Goal: Task Accomplishment & Management: Complete application form

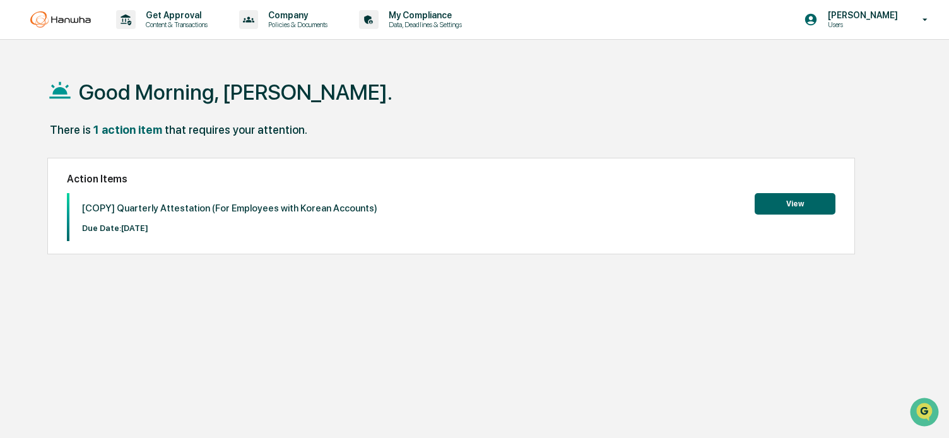
click at [429, 348] on div "Good Morning, [PERSON_NAME]. There is 1 action item that requires your attentio…" at bounding box center [474, 279] width 893 height 438
click at [775, 208] on button "View" at bounding box center [795, 203] width 81 height 21
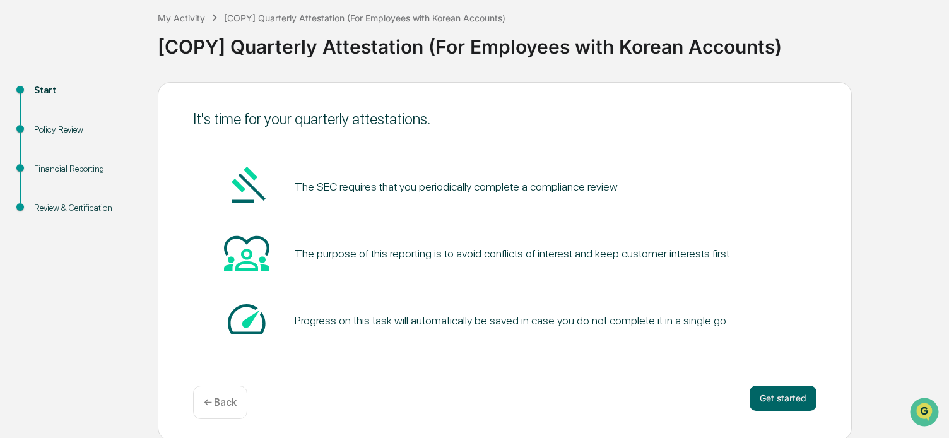
scroll to position [69, 0]
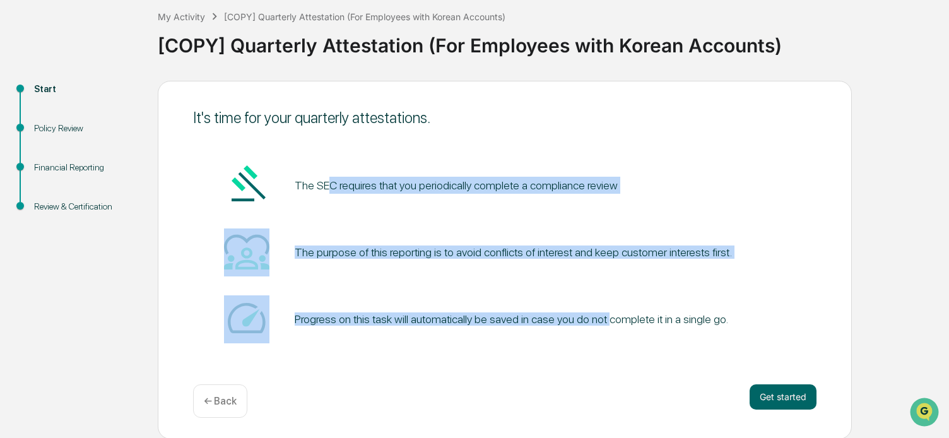
drag, startPoint x: 343, startPoint y: 187, endPoint x: 605, endPoint y: 306, distance: 287.6
click at [605, 306] on div "The SEC requires that you periodically complete a compliance review The purpose…" at bounding box center [505, 253] width 624 height 182
click at [768, 393] on button "Get started" at bounding box center [783, 396] width 67 height 25
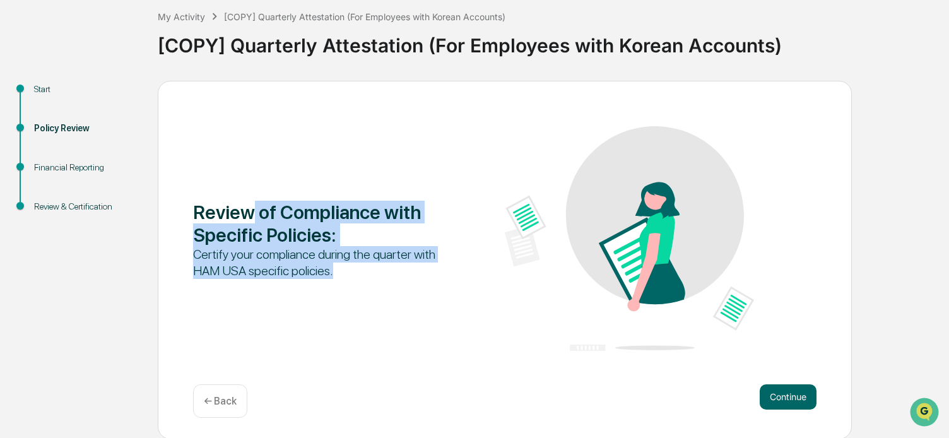
drag, startPoint x: 250, startPoint y: 217, endPoint x: 351, endPoint y: 266, distance: 112.4
click at [351, 266] on div "Review of Compliance with Specific Policies : Certify your compliance during th…" at bounding box center [317, 240] width 249 height 78
drag, startPoint x: 351, startPoint y: 266, endPoint x: 349, endPoint y: 273, distance: 7.8
click at [351, 266] on div "Certify your compliance during the quarter with HAM USA specific policies." at bounding box center [317, 262] width 249 height 33
click at [312, 295] on div "Review of Compliance with Specific Policies : Certify your compliance during th…" at bounding box center [505, 239] width 624 height 227
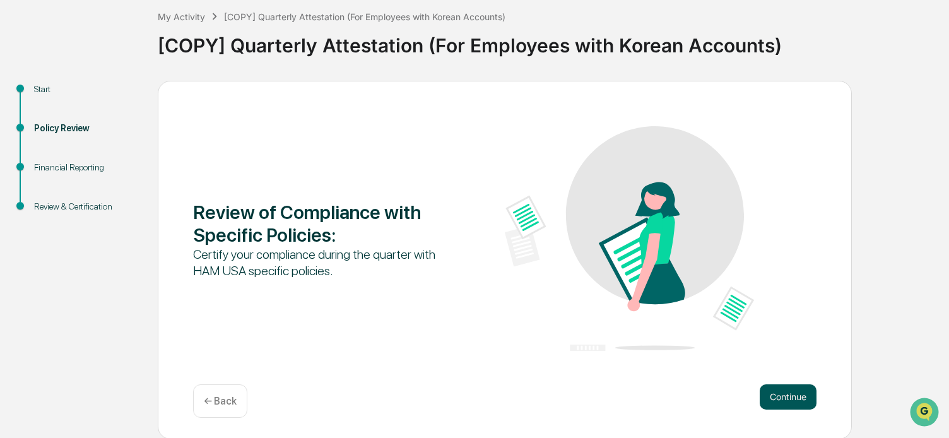
click at [783, 396] on button "Continue" at bounding box center [788, 396] width 57 height 25
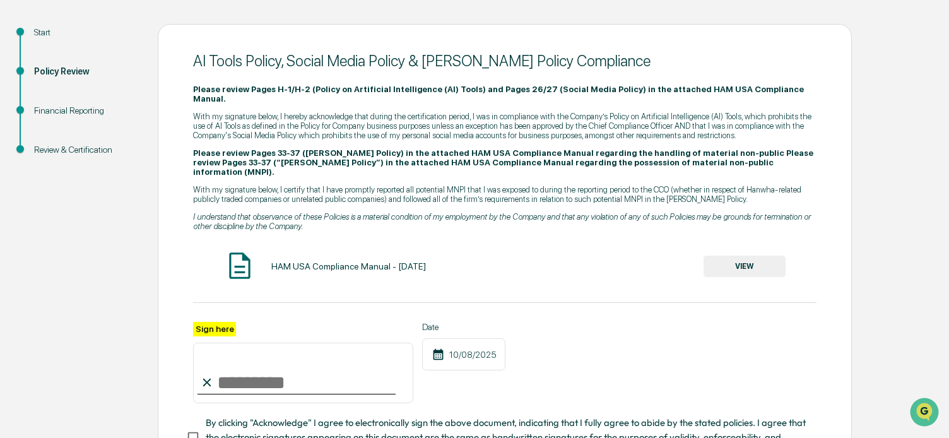
scroll to position [91, 0]
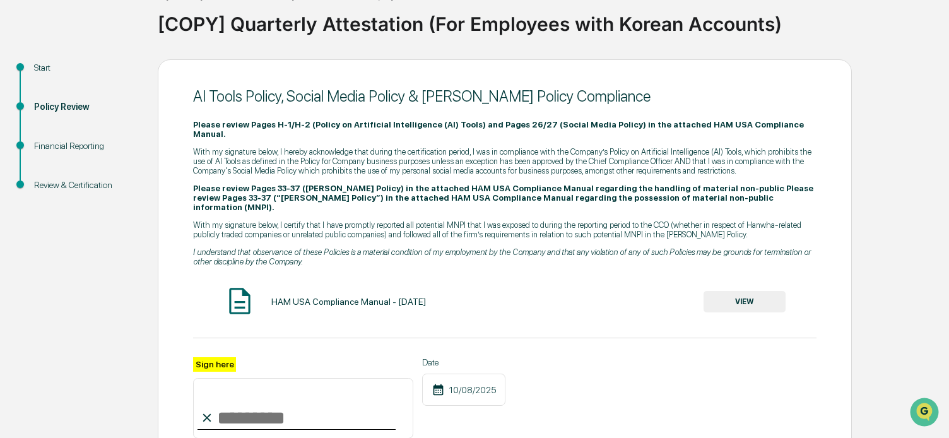
click at [756, 291] on button "VIEW" at bounding box center [745, 301] width 82 height 21
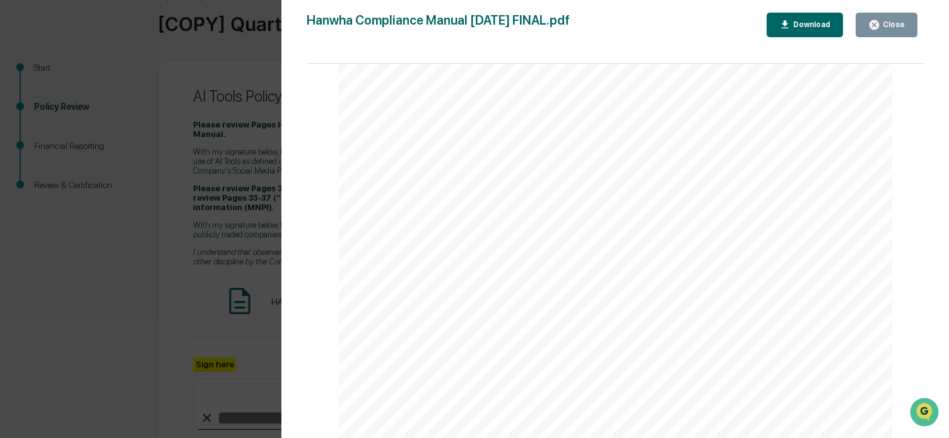
scroll to position [57270, 0]
drag, startPoint x: 920, startPoint y: 107, endPoint x: 0, endPoint y: 8, distance: 925.6
click at [892, 28] on div "Close" at bounding box center [893, 24] width 25 height 9
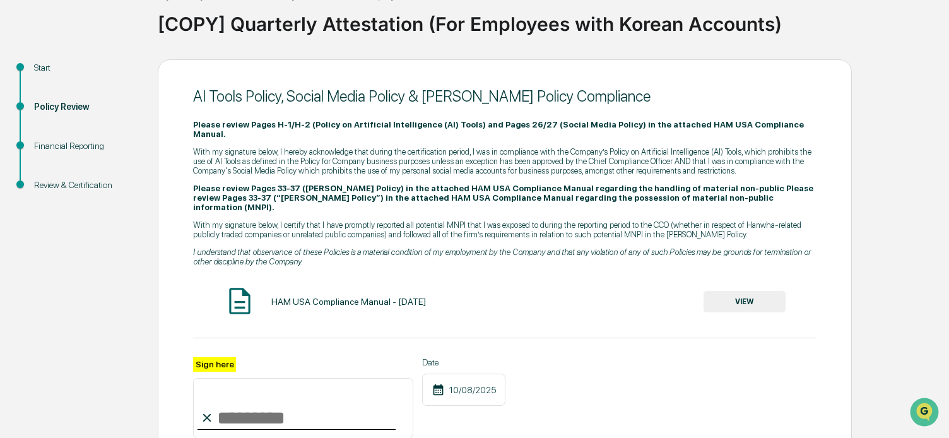
scroll to position [154, 0]
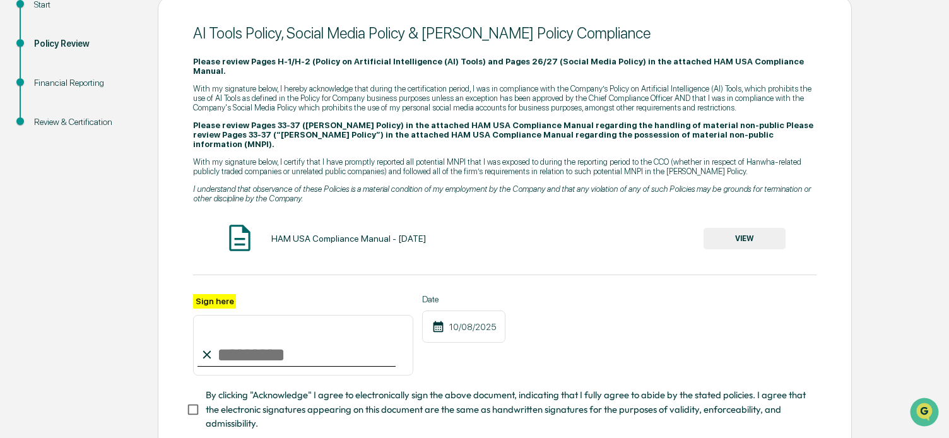
drag, startPoint x: 232, startPoint y: 328, endPoint x: 246, endPoint y: 341, distance: 19.2
click at [246, 341] on input "Sign here" at bounding box center [303, 345] width 220 height 61
type input "**********"
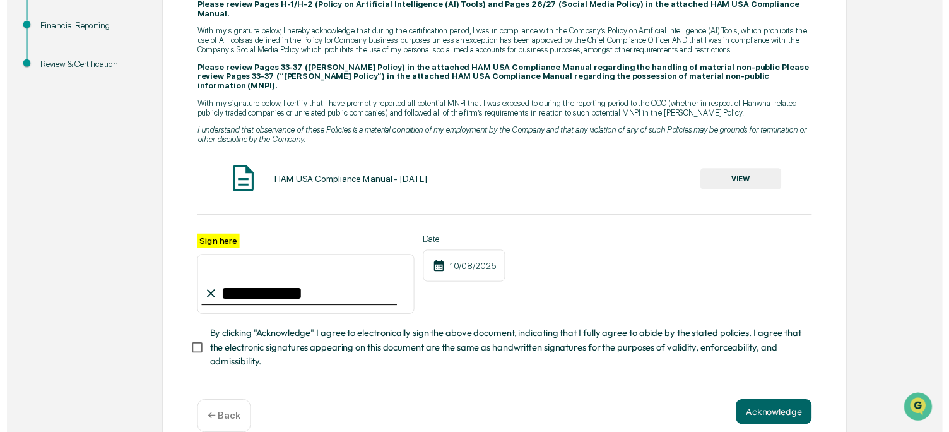
scroll to position [218, 0]
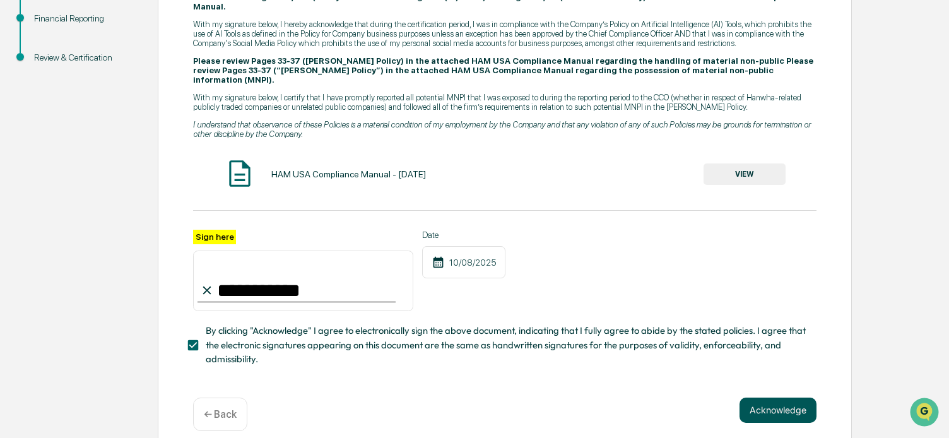
click at [770, 398] on button "Acknowledge" at bounding box center [778, 410] width 77 height 25
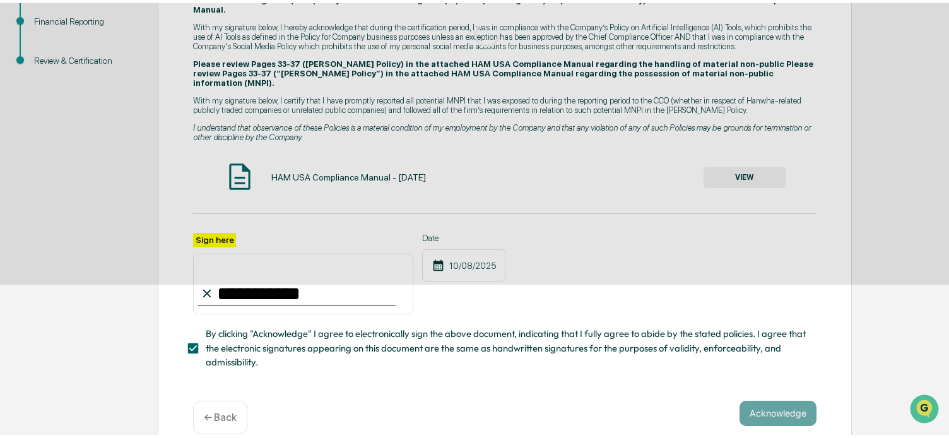
scroll to position [69, 0]
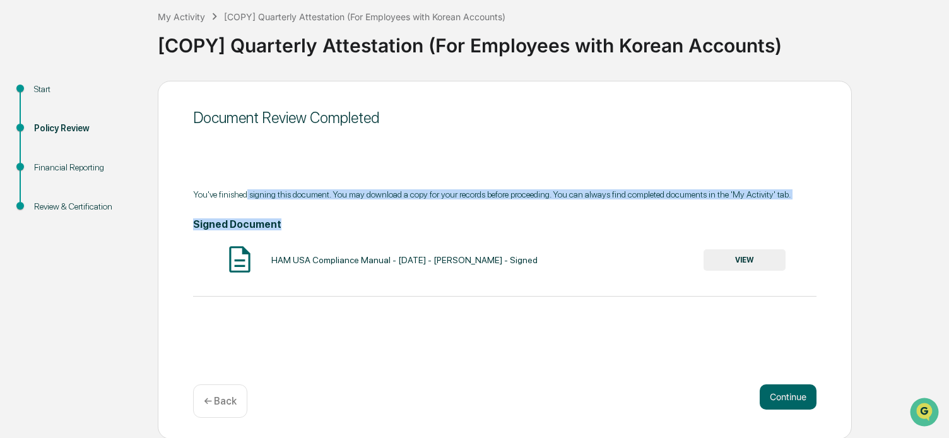
drag, startPoint x: 247, startPoint y: 196, endPoint x: 480, endPoint y: 210, distance: 232.7
click at [480, 210] on div "You've finished signing this document. You may download a copy for your records…" at bounding box center [505, 242] width 624 height 107
click at [790, 400] on button "Continue" at bounding box center [788, 396] width 57 height 25
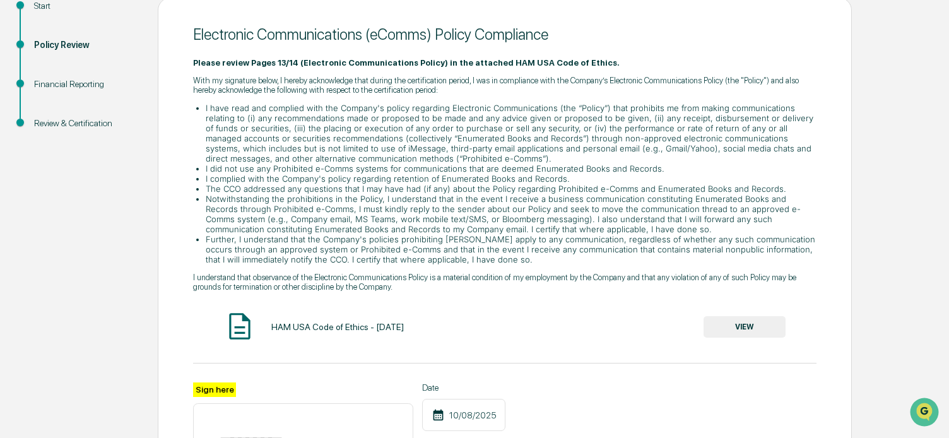
scroll to position [133, 0]
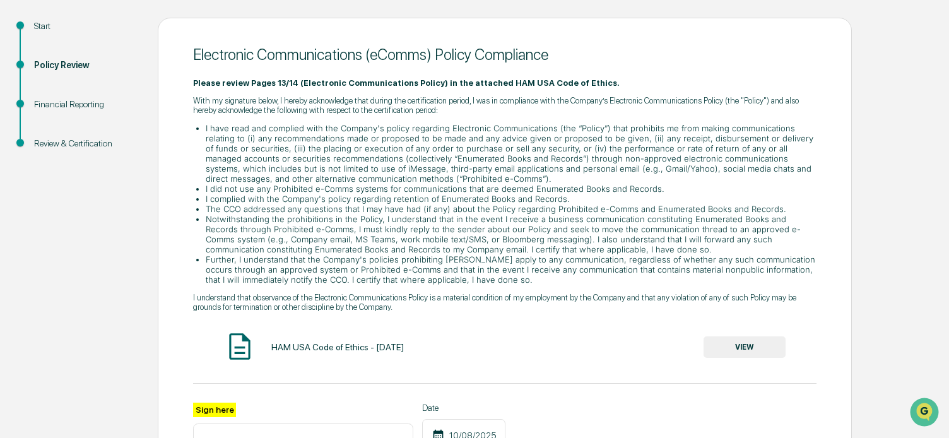
click at [752, 350] on button "VIEW" at bounding box center [745, 346] width 82 height 21
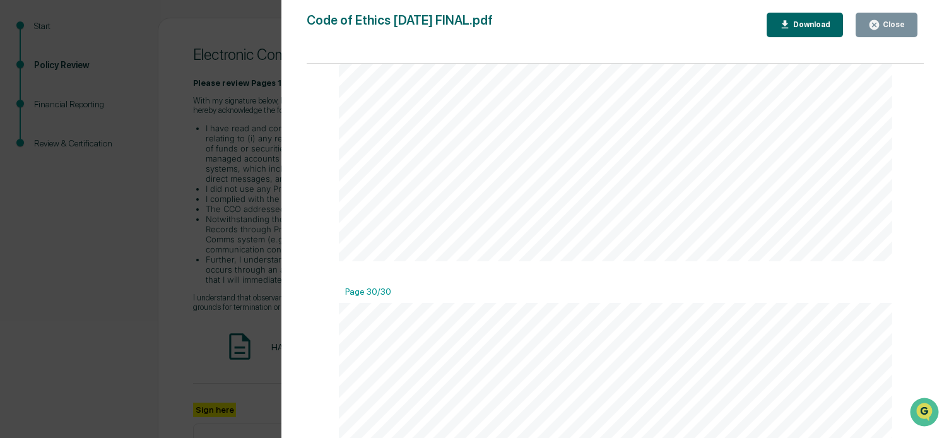
scroll to position [21839, 0]
click at [258, 239] on div "Version History [DATE] 09:39 PM [PERSON_NAME] [DATE] 01:07 PM [PERSON_NAME] Cod…" at bounding box center [474, 219] width 949 height 438
click at [899, 31] on button "Close" at bounding box center [887, 25] width 62 height 25
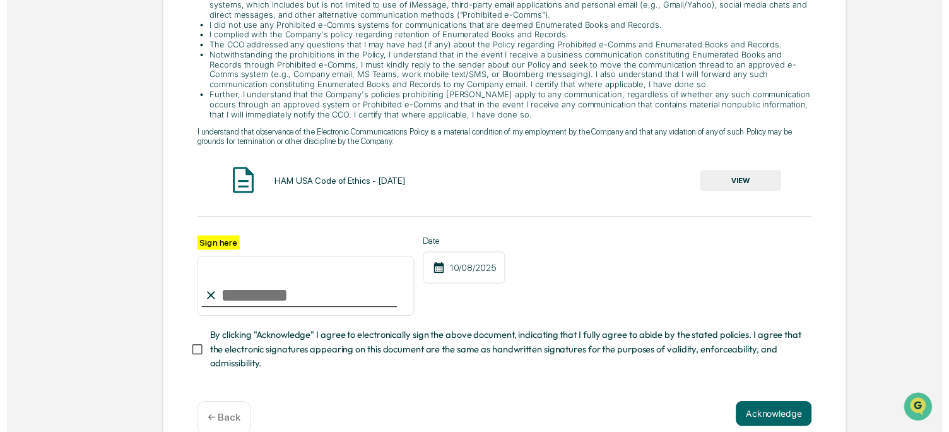
scroll to position [324, 0]
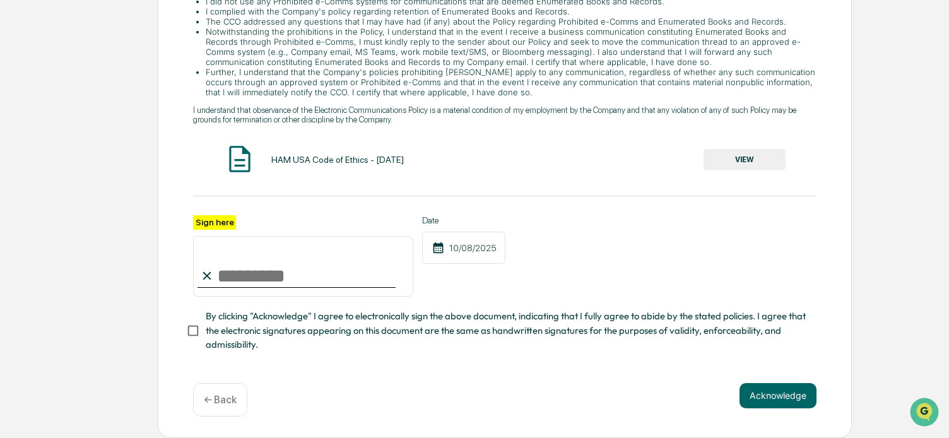
click at [318, 260] on input "Sign here" at bounding box center [303, 266] width 220 height 61
type input "**********"
click at [760, 395] on button "Acknowledge" at bounding box center [778, 395] width 77 height 25
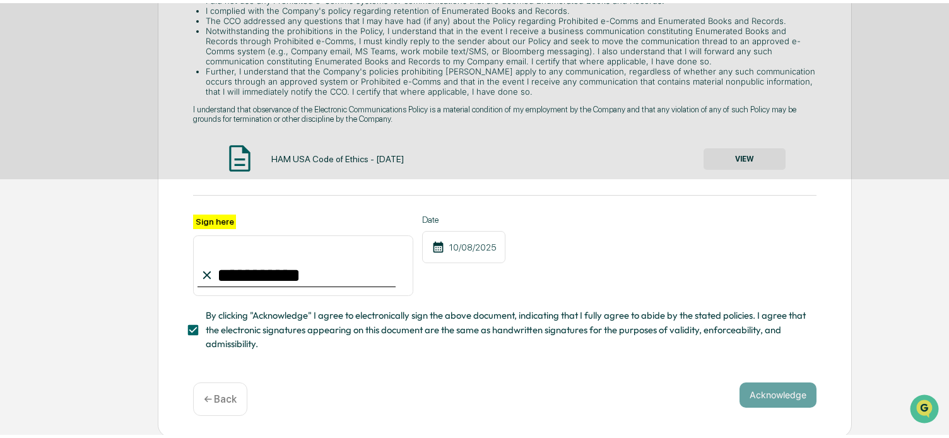
scroll to position [69, 0]
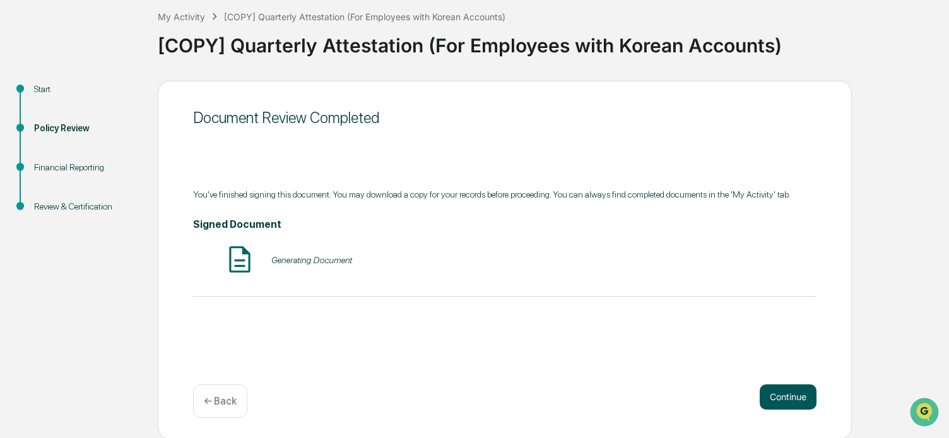
click at [785, 398] on button "Continue" at bounding box center [788, 396] width 57 height 25
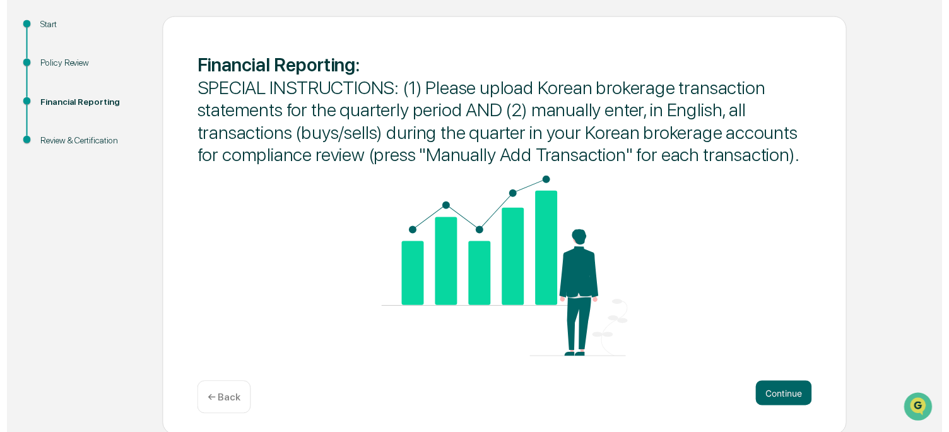
scroll to position [136, 0]
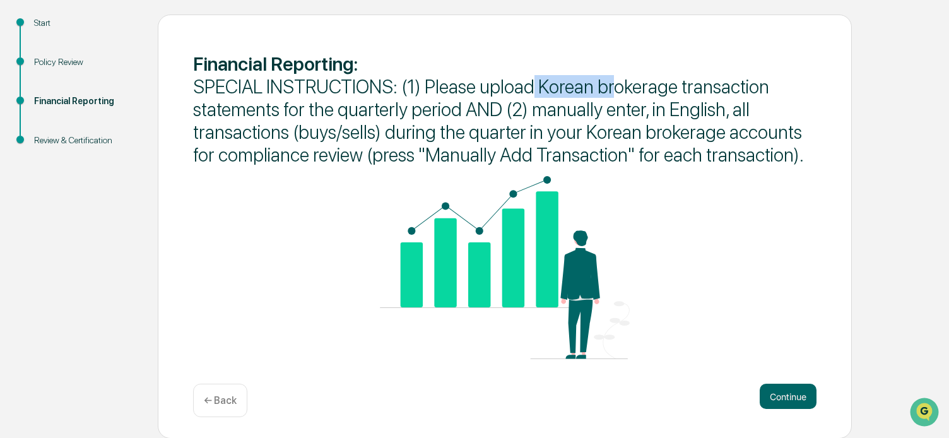
drag, startPoint x: 532, startPoint y: 89, endPoint x: 609, endPoint y: 89, distance: 77.0
click at [609, 89] on span "SPECIAL INSTRUCTIONS: (1) Please upload Korean brokerage transaction statements…" at bounding box center [498, 120] width 611 height 91
click at [595, 89] on span "SPECIAL INSTRUCTIONS: (1) Please upload Korean brokerage transaction statements…" at bounding box center [498, 120] width 611 height 91
click at [622, 90] on span "SPECIAL INSTRUCTIONS: (1) Please upload Korean brokerage transaction statements…" at bounding box center [498, 120] width 611 height 91
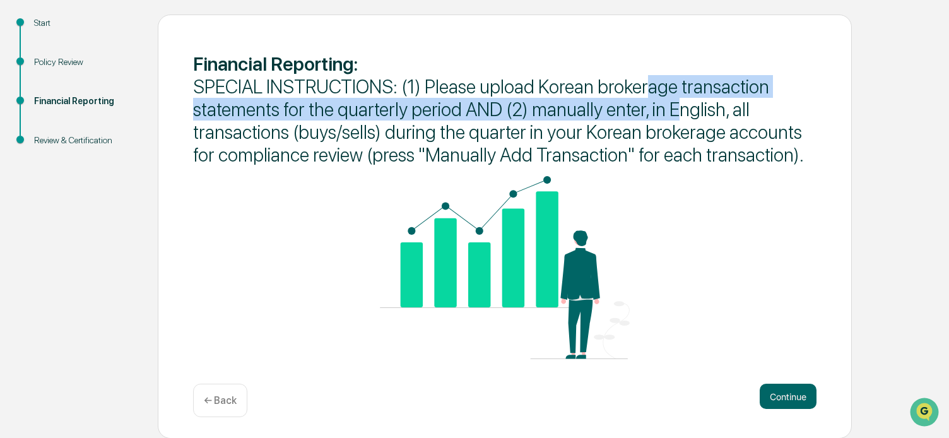
drag, startPoint x: 648, startPoint y: 88, endPoint x: 677, endPoint y: 100, distance: 31.7
click at [677, 100] on span "SPECIAL INSTRUCTIONS: (1) Please upload Korean brokerage transaction statements…" at bounding box center [498, 120] width 611 height 91
click at [470, 116] on span "SPECIAL INSTRUCTIONS: (1) Please upload Korean brokerage transaction statements…" at bounding box center [498, 120] width 611 height 91
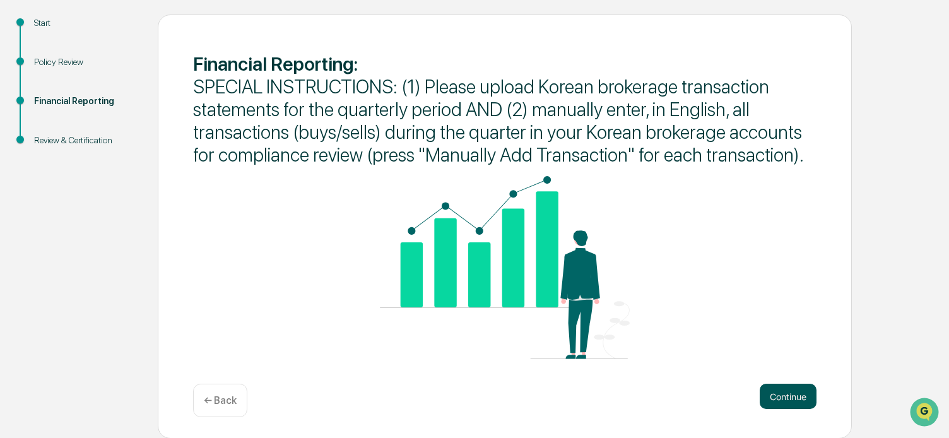
click at [770, 395] on button "Continue" at bounding box center [788, 396] width 57 height 25
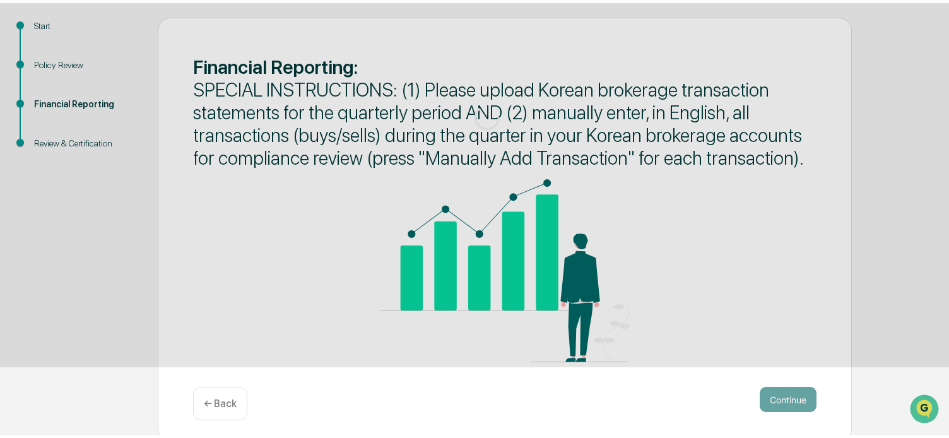
scroll to position [69, 0]
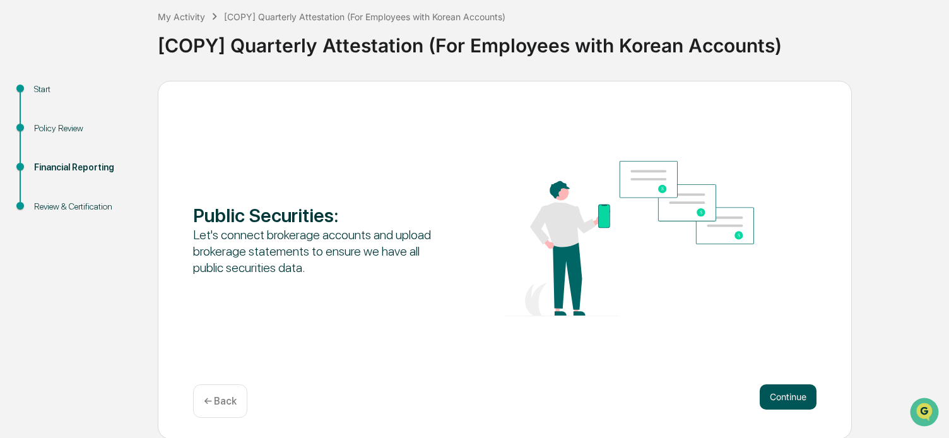
click at [778, 396] on button "Continue" at bounding box center [788, 396] width 57 height 25
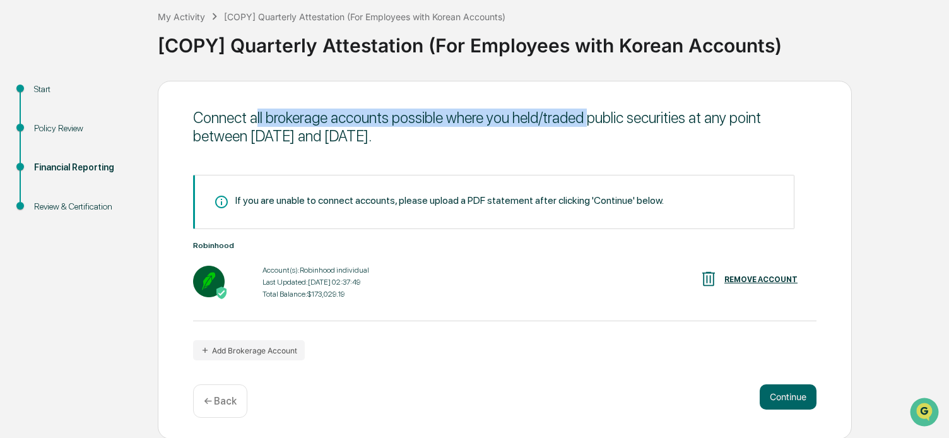
drag, startPoint x: 255, startPoint y: 121, endPoint x: 589, endPoint y: 113, distance: 334.0
click at [589, 113] on div "Connect all brokerage accounts possible where you held/traded public securities…" at bounding box center [505, 127] width 624 height 37
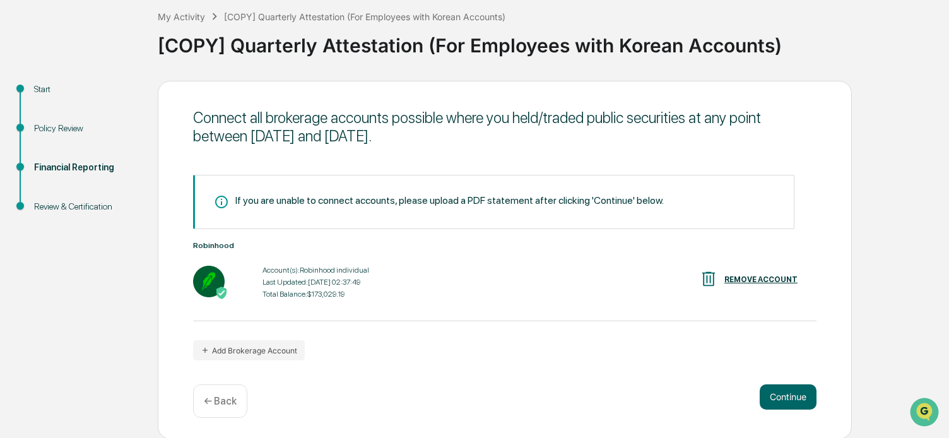
click at [629, 119] on div "Connect all brokerage accounts possible where you held/traded public securities…" at bounding box center [505, 127] width 624 height 37
drag, startPoint x: 292, startPoint y: 141, endPoint x: 364, endPoint y: 141, distance: 72.6
click at [364, 141] on div "Connect all brokerage accounts possible where you held/traded public securities…" at bounding box center [505, 127] width 624 height 37
click at [347, 149] on div "Connect all brokerage accounts possible where you held/traded public securities…" at bounding box center [505, 126] width 624 height 49
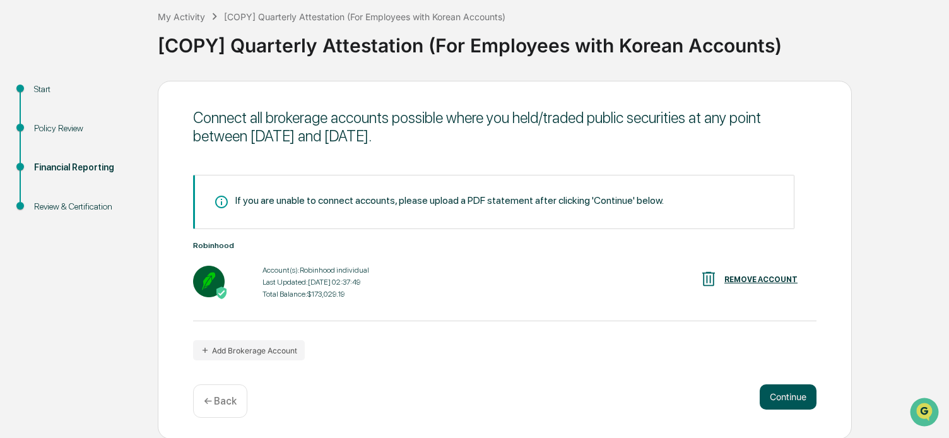
click at [781, 398] on button "Continue" at bounding box center [788, 396] width 57 height 25
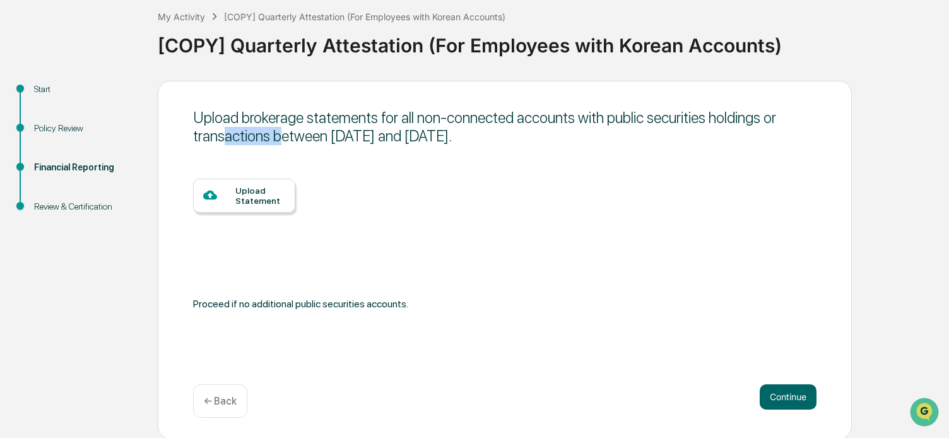
drag, startPoint x: 226, startPoint y: 126, endPoint x: 284, endPoint y: 126, distance: 58.1
click at [284, 126] on div "Upload brokerage statements for all non-connected accounts with public securiti…" at bounding box center [505, 127] width 624 height 37
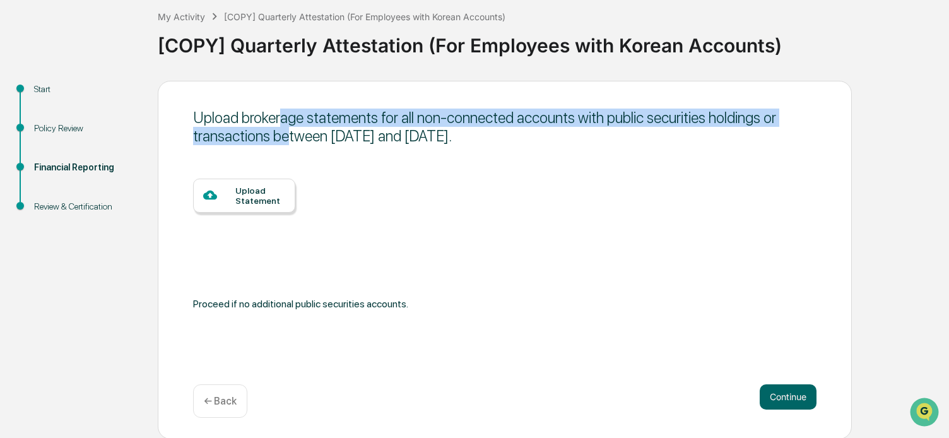
click at [284, 126] on div "Upload brokerage statements for all non-connected accounts with public securiti…" at bounding box center [505, 127] width 624 height 37
drag, startPoint x: 284, startPoint y: 126, endPoint x: 332, endPoint y: 116, distance: 49.0
click at [332, 116] on div "Upload brokerage statements for all non-connected accounts with public securiti…" at bounding box center [505, 127] width 624 height 37
click at [402, 116] on div "Upload brokerage statements for all non-connected accounts with public securiti…" at bounding box center [505, 127] width 624 height 37
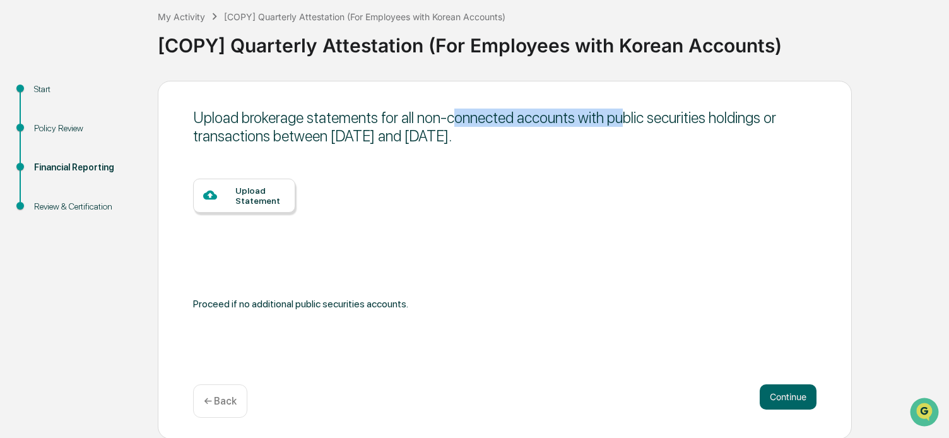
drag, startPoint x: 456, startPoint y: 116, endPoint x: 616, endPoint y: 117, distance: 159.7
click at [616, 117] on div "Upload brokerage statements for all non-connected accounts with public securiti…" at bounding box center [505, 127] width 624 height 37
click at [613, 121] on div "Upload brokerage statements for all non-connected accounts with public securiti…" at bounding box center [505, 127] width 624 height 37
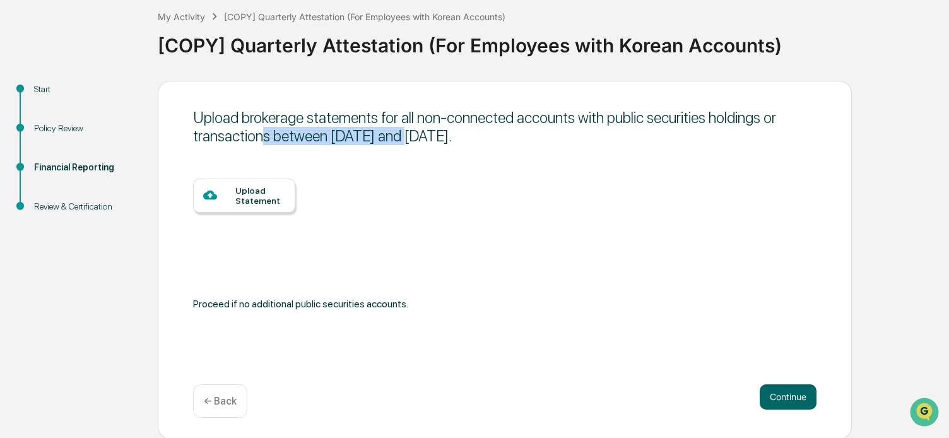
drag, startPoint x: 265, startPoint y: 138, endPoint x: 399, endPoint y: 143, distance: 133.9
click at [399, 143] on div "Upload brokerage statements for all non-connected accounts with public securiti…" at bounding box center [505, 127] width 624 height 37
drag, startPoint x: 399, startPoint y: 143, endPoint x: 396, endPoint y: 152, distance: 9.2
click at [396, 152] on div "Upload brokerage statements for all non-connected accounts with public securiti…" at bounding box center [505, 260] width 694 height 359
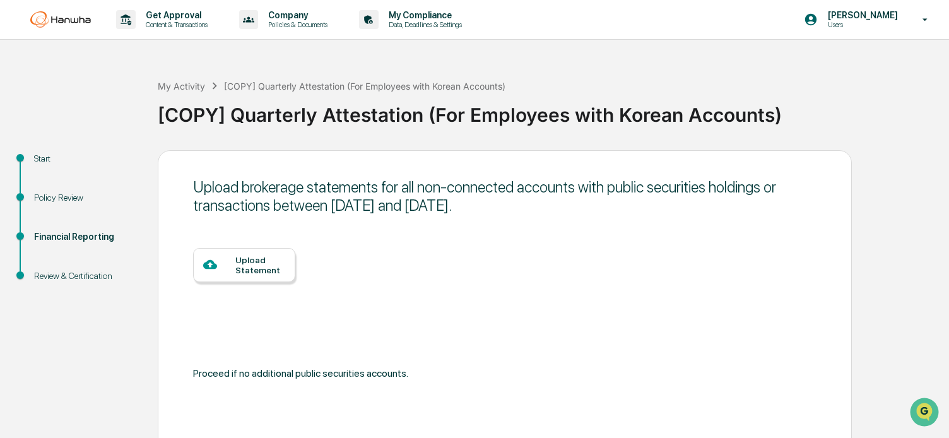
click at [496, 287] on div "Upload Statement" at bounding box center [505, 306] width 624 height 116
click at [270, 281] on div "Upload Statement" at bounding box center [244, 265] width 102 height 34
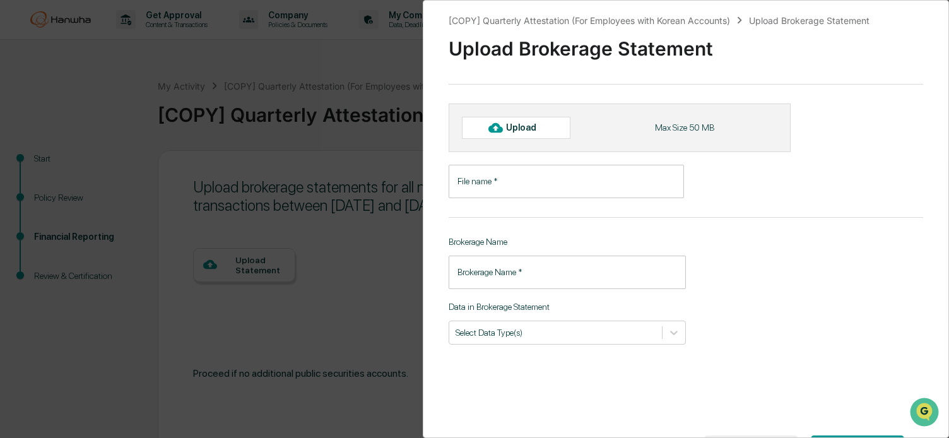
click at [518, 184] on input "File name   *" at bounding box center [566, 181] width 235 height 33
click at [470, 186] on input "File name   *" at bounding box center [566, 181] width 235 height 33
paste input "**********"
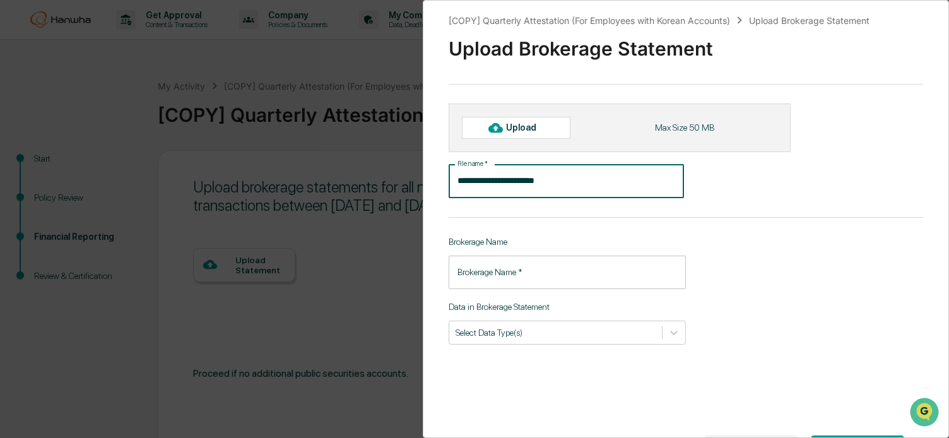
type input "**********"
click at [759, 251] on div "**********" at bounding box center [686, 219] width 526 height 438
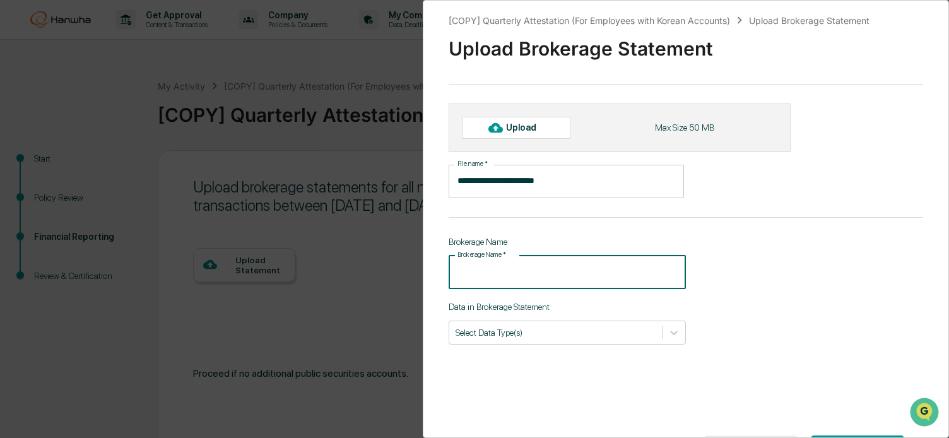
click at [525, 279] on input "Brokerage Name   *" at bounding box center [567, 272] width 237 height 33
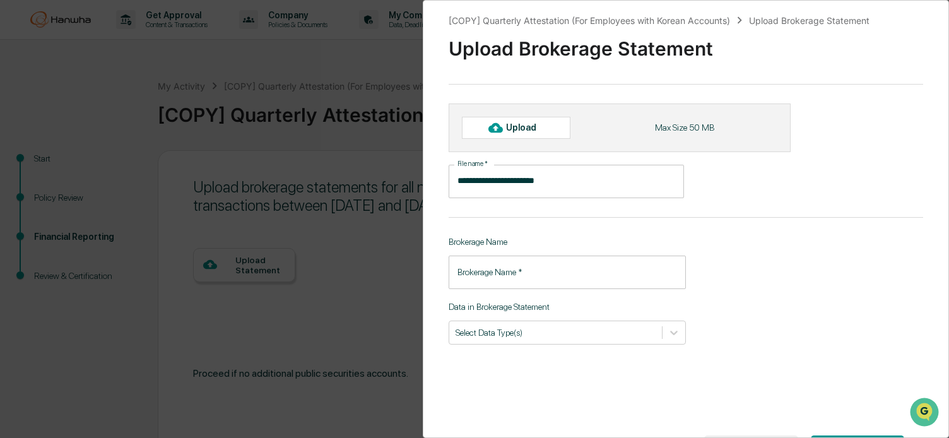
click at [781, 288] on div "**********" at bounding box center [686, 219] width 526 height 438
click at [525, 268] on input "Brokerage Name   *" at bounding box center [567, 272] width 237 height 33
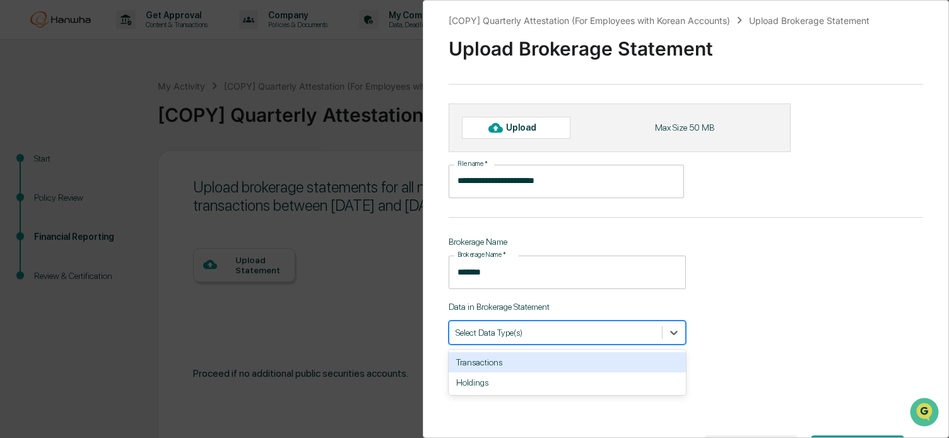
click at [564, 338] on div at bounding box center [556, 332] width 200 height 12
click at [517, 366] on div "Transactions" at bounding box center [567, 362] width 237 height 20
click at [759, 297] on div "**********" at bounding box center [686, 219] width 526 height 438
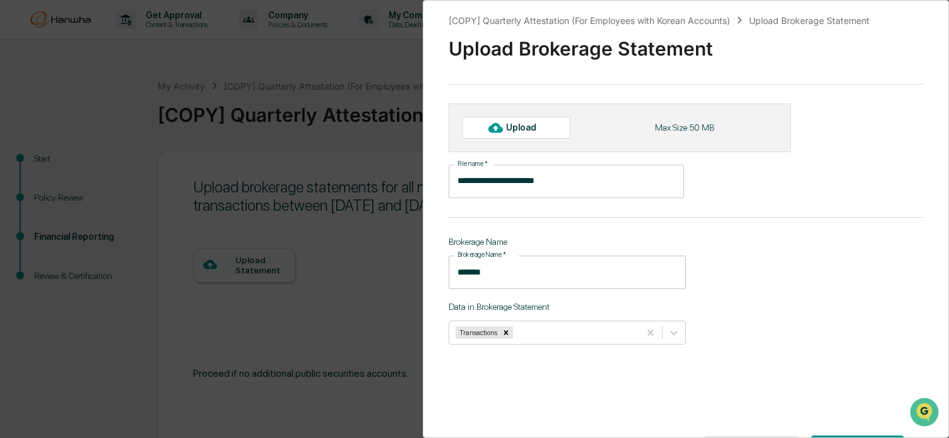
click at [528, 281] on input "******" at bounding box center [567, 272] width 237 height 33
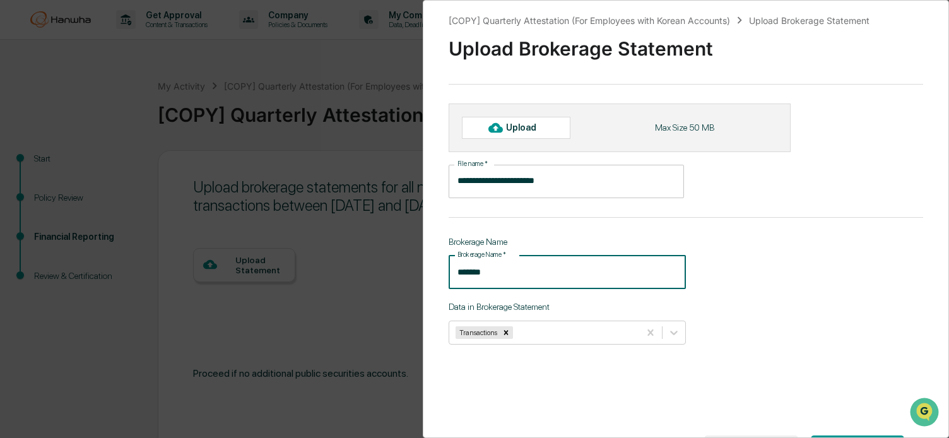
drag, startPoint x: 502, startPoint y: 275, endPoint x: 441, endPoint y: 268, distance: 61.7
click at [441, 268] on div "**********" at bounding box center [686, 219] width 526 height 438
paste input "**********"
type input "**********"
click at [783, 273] on div "**********" at bounding box center [686, 219] width 526 height 438
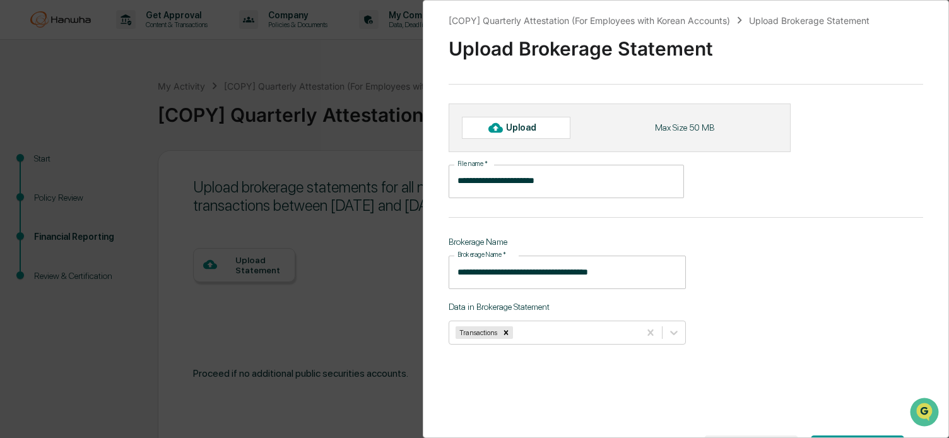
click at [504, 124] on div at bounding box center [495, 127] width 20 height 20
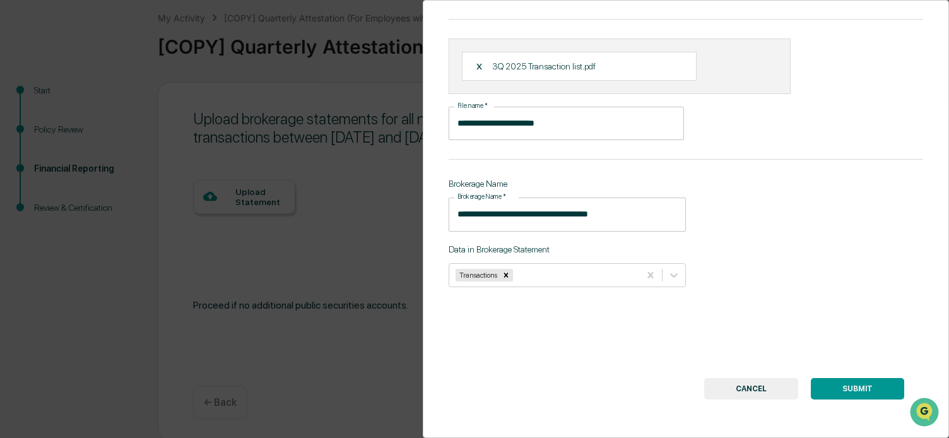
scroll to position [69, 0]
click at [839, 383] on button "SUBMIT" at bounding box center [857, 388] width 93 height 21
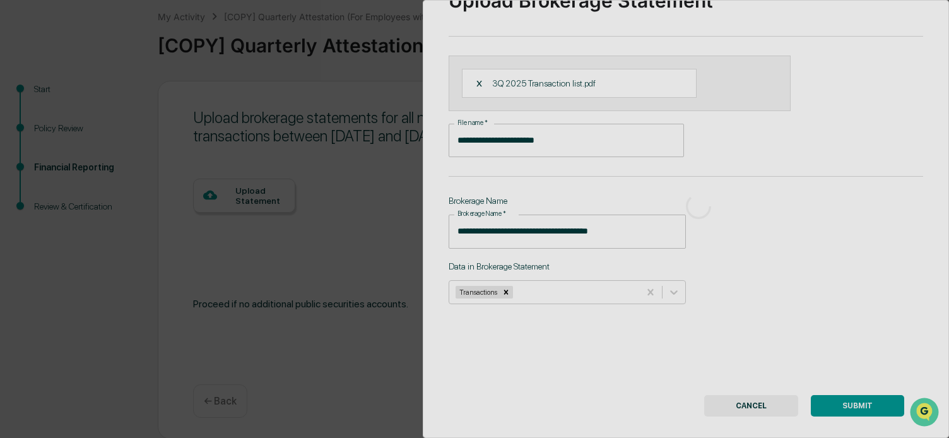
scroll to position [76, 0]
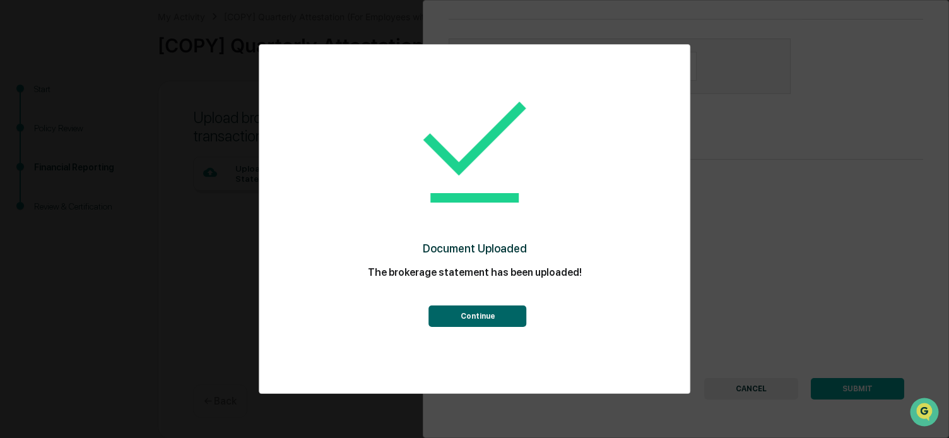
click at [842, 377] on div "Document Uploaded The brokerage statement has been uploaded! Continue" at bounding box center [474, 219] width 949 height 438
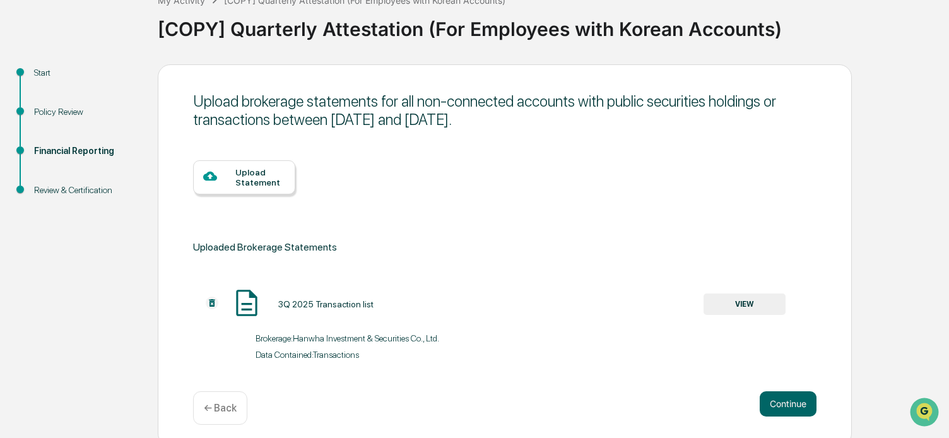
scroll to position [95, 0]
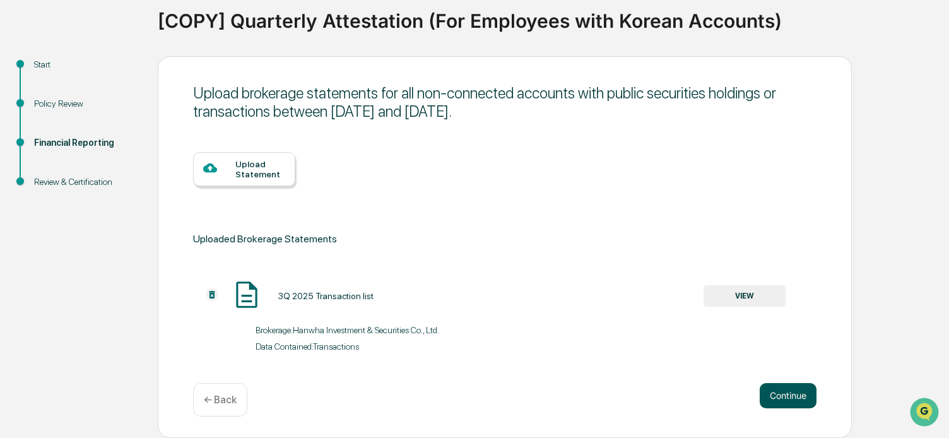
click at [795, 398] on button "Continue" at bounding box center [788, 395] width 57 height 25
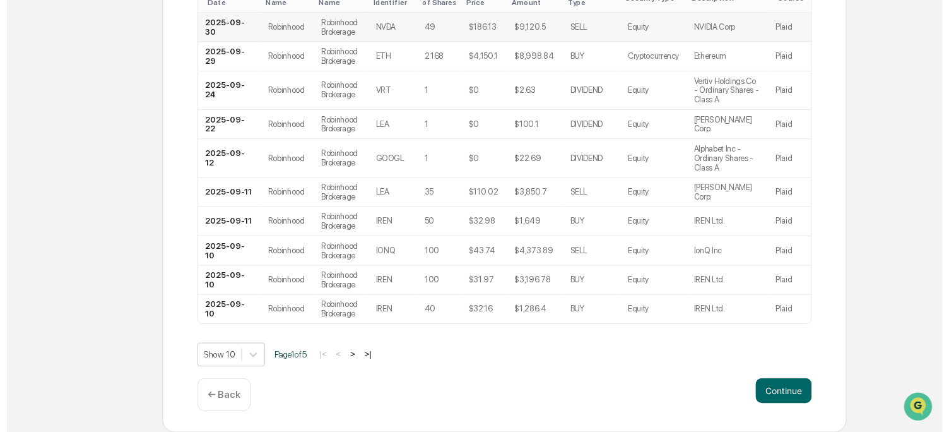
scroll to position [394, 0]
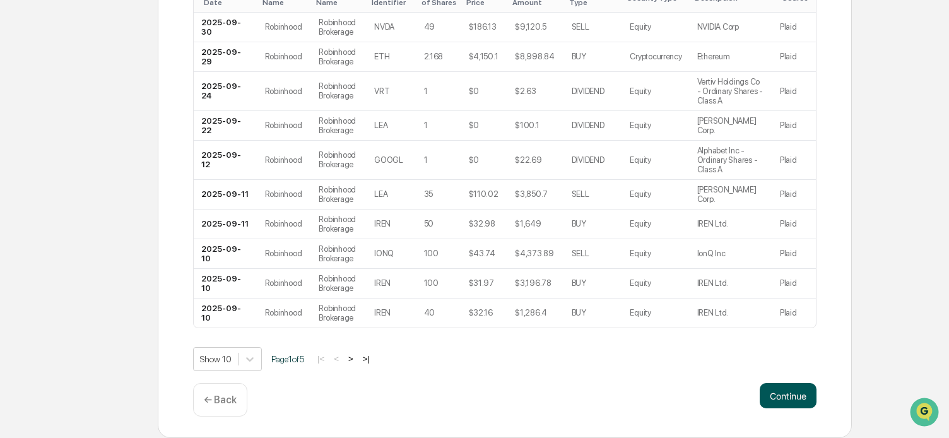
click at [780, 399] on button "Continue" at bounding box center [788, 395] width 57 height 25
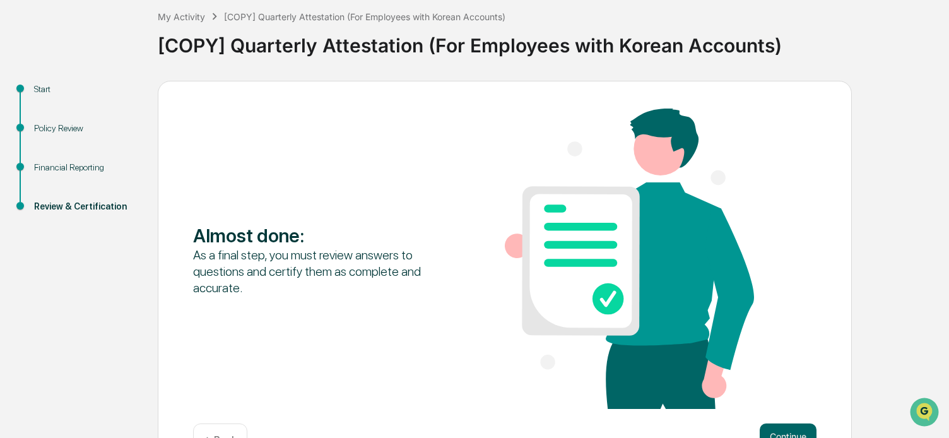
scroll to position [109, 0]
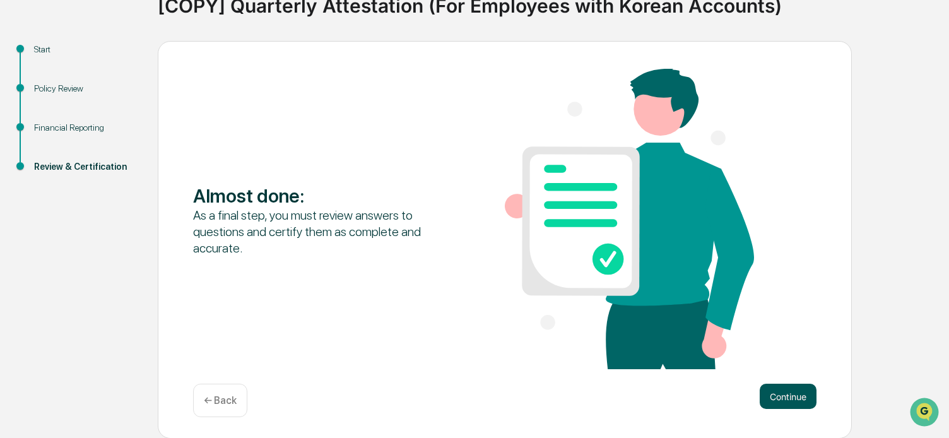
click at [778, 401] on button "Continue" at bounding box center [788, 396] width 57 height 25
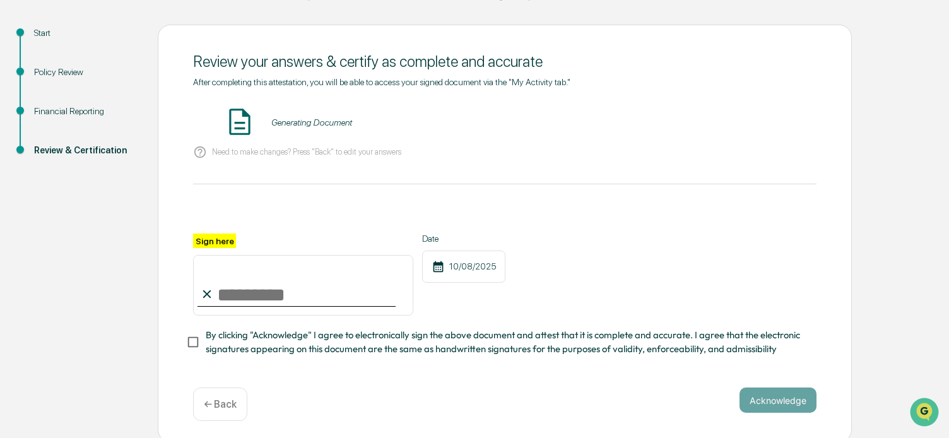
scroll to position [134, 0]
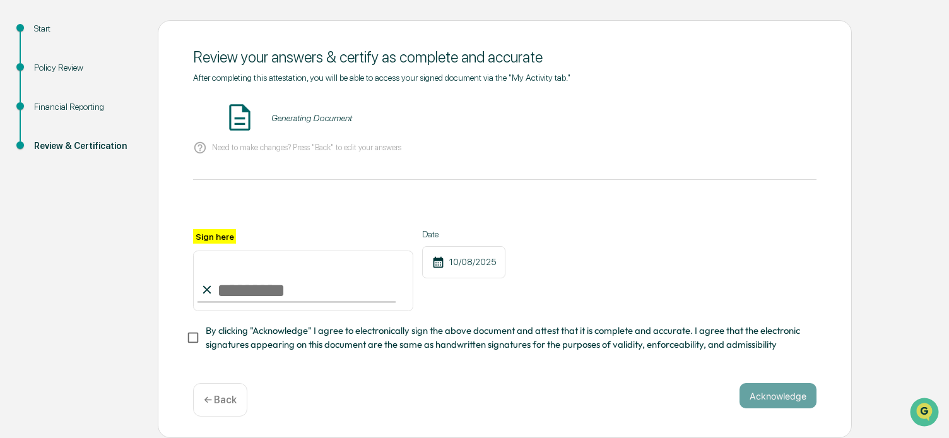
click at [287, 291] on input "Sign here" at bounding box center [303, 281] width 220 height 61
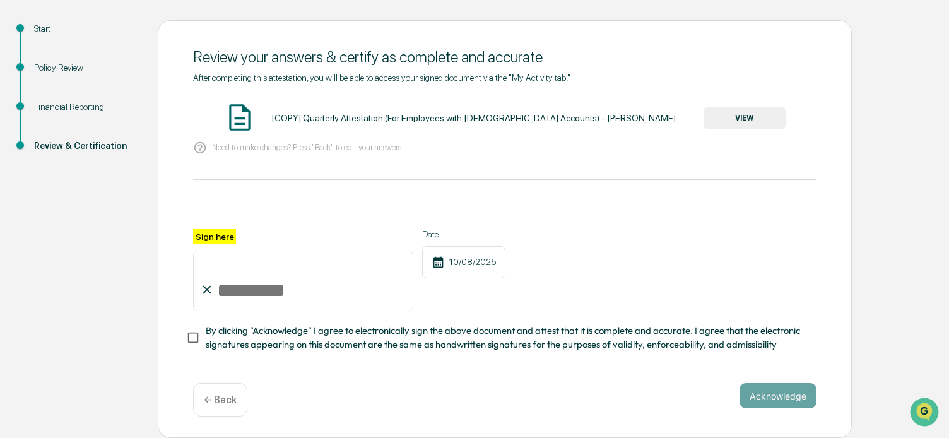
type input "**********"
click at [686, 247] on div "**********" at bounding box center [505, 270] width 624 height 82
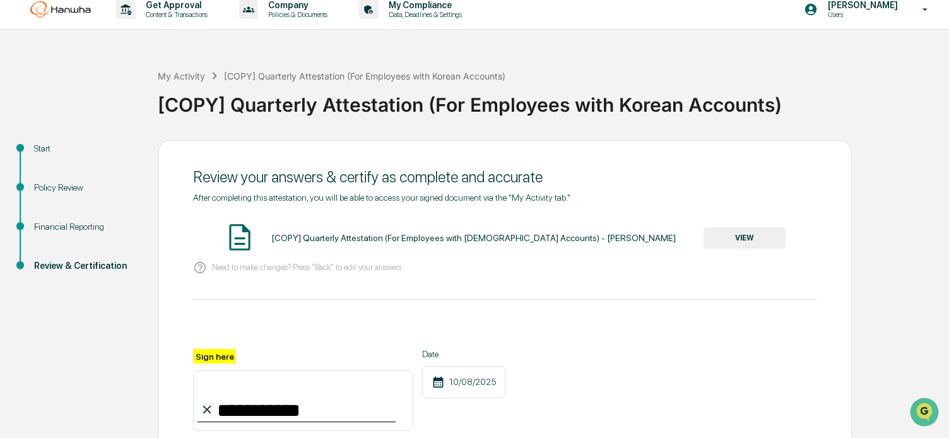
scroll to position [0, 0]
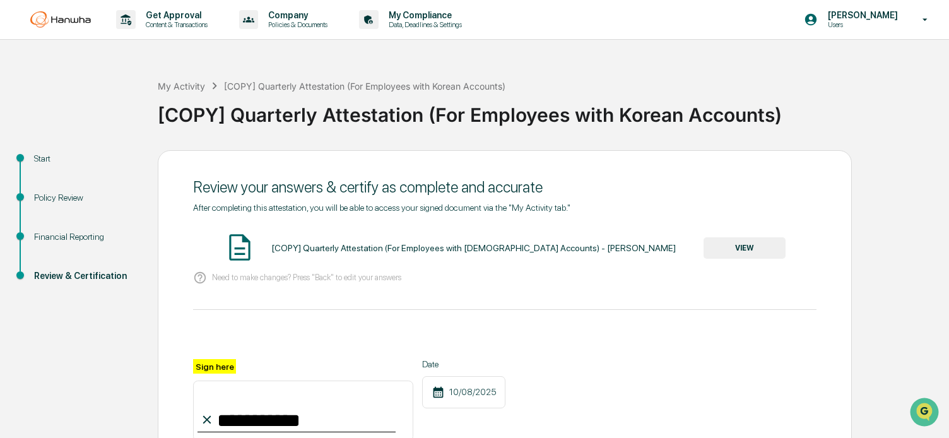
click at [742, 244] on button "VIEW" at bounding box center [745, 247] width 82 height 21
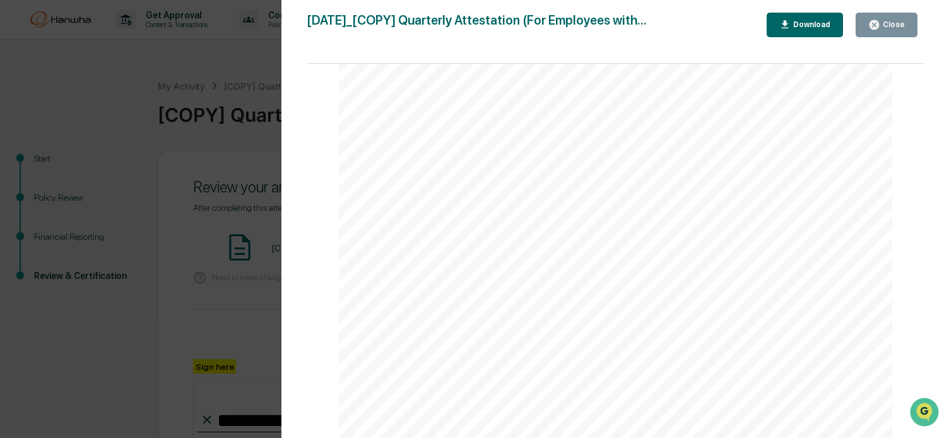
scroll to position [11186, 0]
click at [873, 26] on icon "button" at bounding box center [874, 24] width 9 height 9
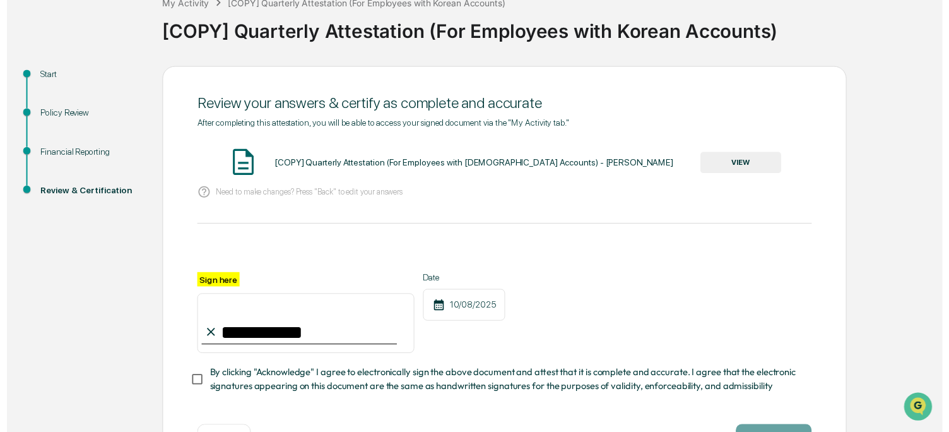
scroll to position [134, 0]
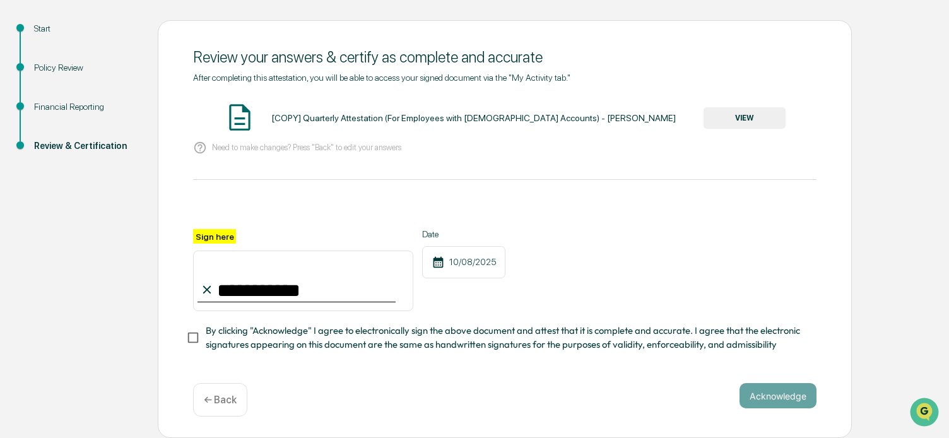
click at [614, 235] on div "**********" at bounding box center [505, 270] width 624 height 82
click at [773, 390] on button "Acknowledge" at bounding box center [778, 395] width 77 height 25
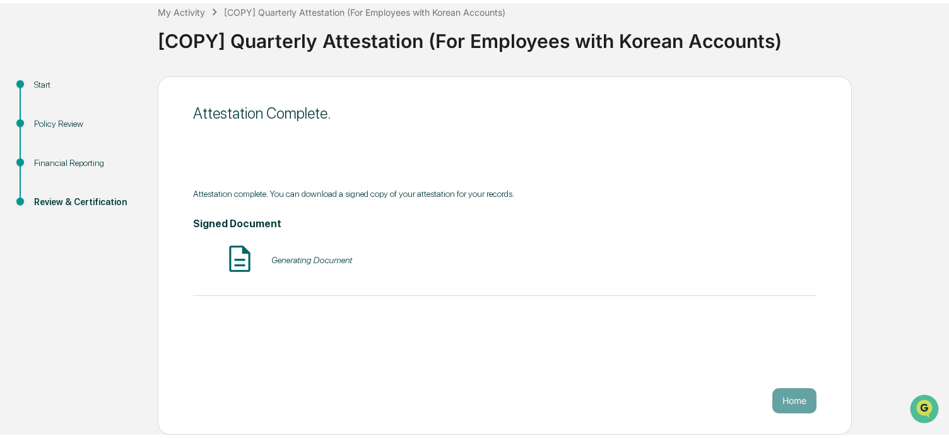
scroll to position [69, 0]
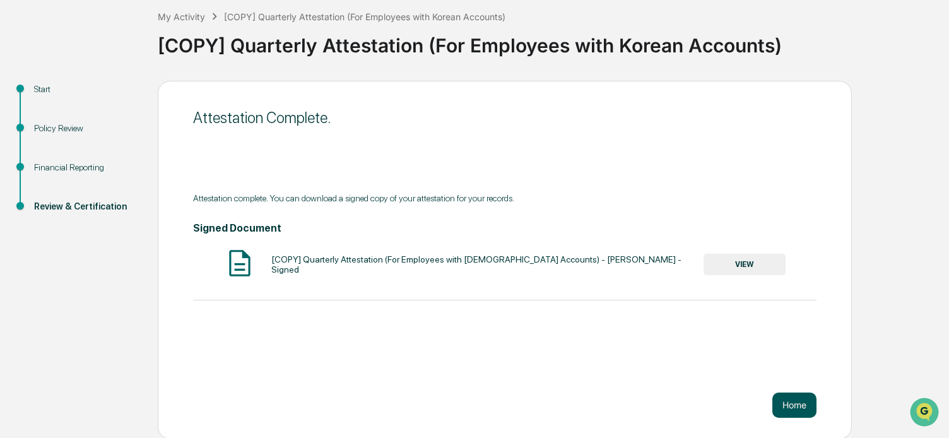
click at [795, 410] on button "Home" at bounding box center [795, 405] width 44 height 25
